Goal: Information Seeking & Learning: Learn about a topic

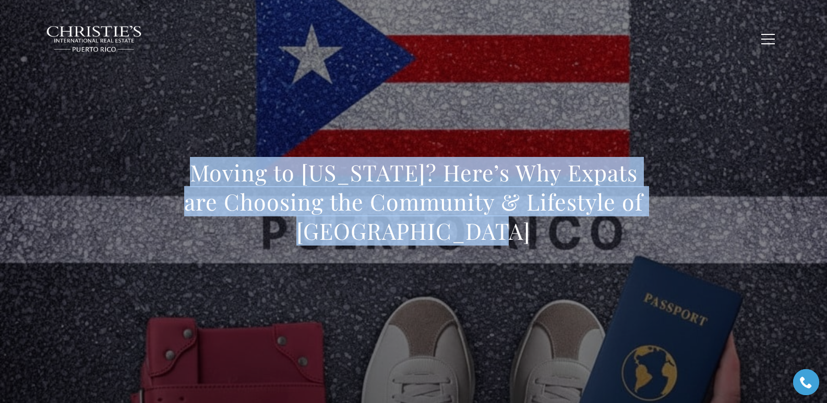
drag, startPoint x: 194, startPoint y: 171, endPoint x: 517, endPoint y: 231, distance: 328.4
click at [517, 231] on h1 "Moving to [US_STATE]? Here’s Why Expats are Choosing the Community & Lifestyle …" at bounding box center [414, 202] width 460 height 88
copy h1 "Moving to [US_STATE]? Here’s Why Expats are Choosing the Community & Lifestyle …"
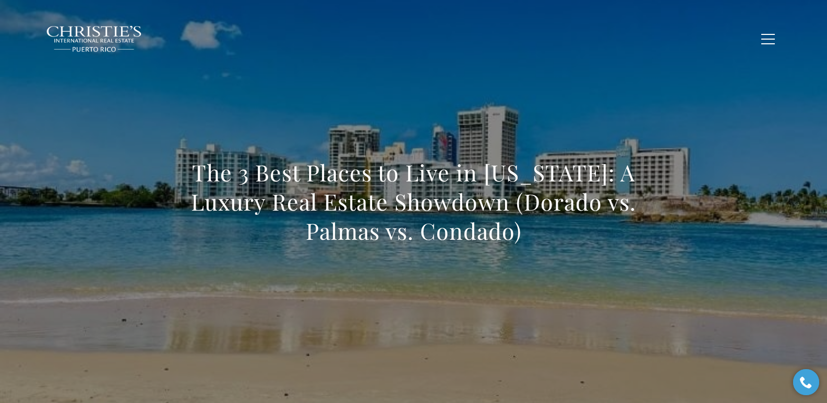
drag, startPoint x: 193, startPoint y: 172, endPoint x: 537, endPoint y: 233, distance: 349.6
click at [537, 233] on div "The 3 Best Places to Live in [US_STATE]: A Luxury Real Estate Showdown (Dorado …" at bounding box center [413, 208] width 730 height 313
copy h1 "The 3 Best Places to Live in [US_STATE]: A Luxury Real Estate Showdown (Dorado …"
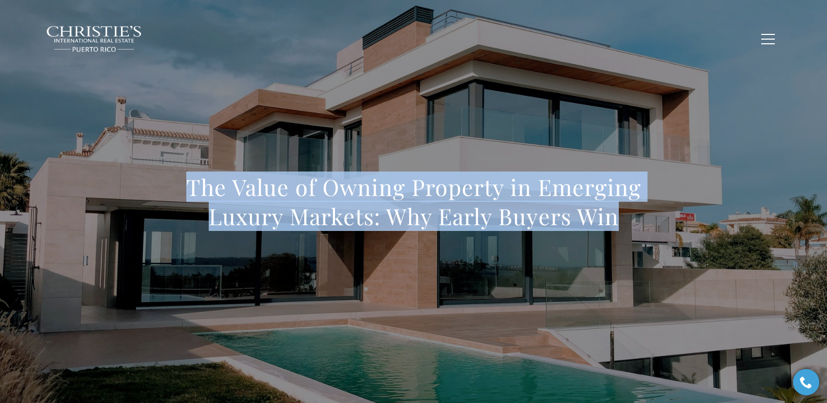
drag, startPoint x: 174, startPoint y: 197, endPoint x: 649, endPoint y: 213, distance: 474.9
click at [649, 213] on div "The Value of Owning Property in Emerging Luxury Markets: Why Early Buyers Win" at bounding box center [413, 208] width 730 height 313
copy h1 "The Value of Owning Property in Emerging Luxury Markets: Why Early Buyers Win"
